Goal: Information Seeking & Learning: Learn about a topic

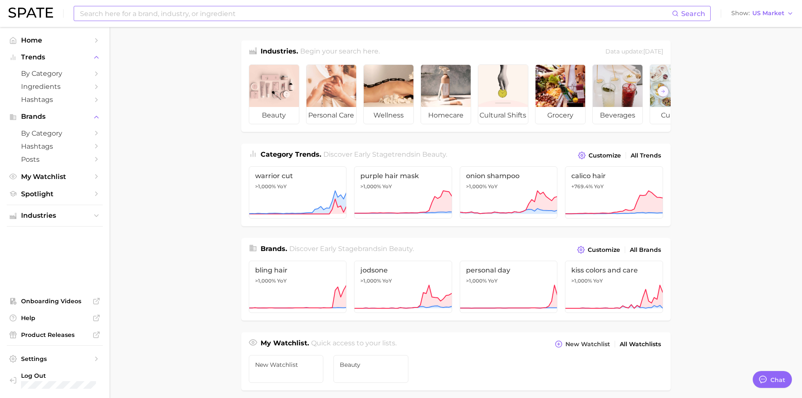
click at [153, 18] on input at bounding box center [375, 13] width 593 height 14
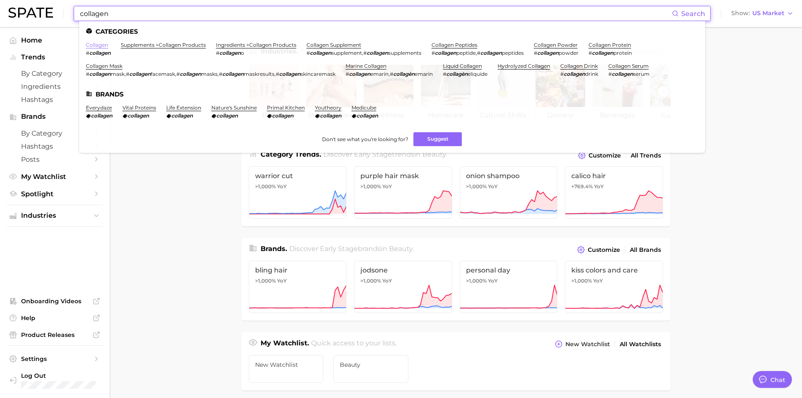
type input "collagen"
click at [96, 43] on link "collagen" at bounding box center [97, 45] width 22 height 6
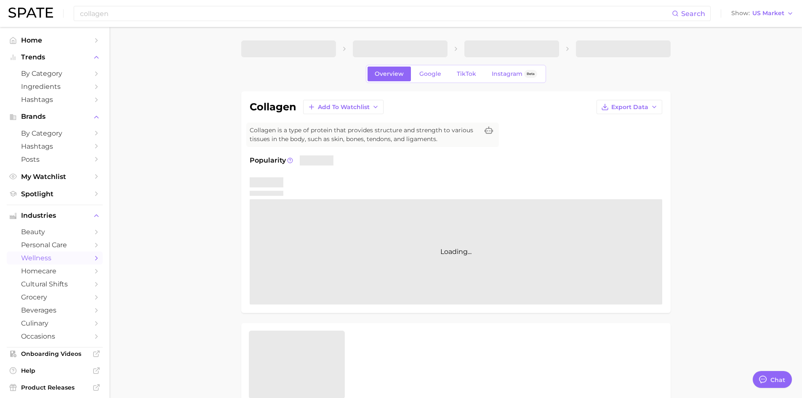
type textarea "x"
